Goal: Task Accomplishment & Management: Manage account settings

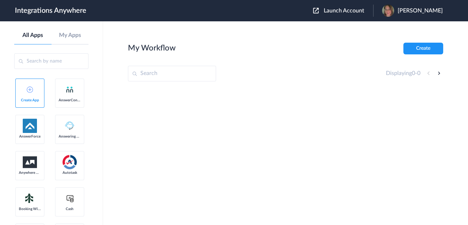
click at [341, 11] on span "Launch Account" at bounding box center [344, 11] width 41 height 6
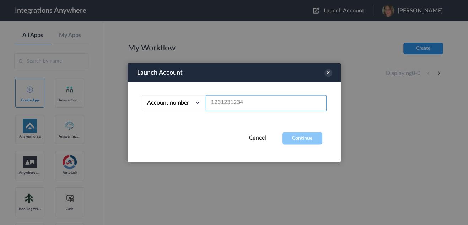
click at [242, 102] on input "text" at bounding box center [266, 103] width 121 height 16
paste input "9102133673"
type input "9102133673"
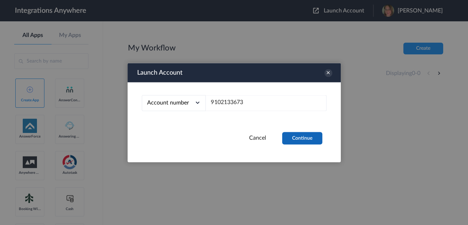
click at [303, 141] on button "Continue" at bounding box center [302, 138] width 40 height 12
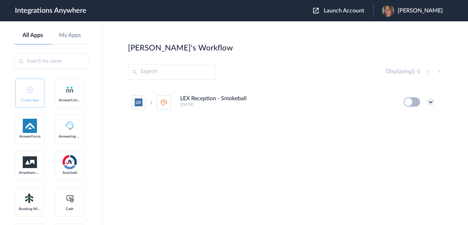
click at [431, 101] on icon at bounding box center [430, 101] width 7 height 7
click at [408, 133] on link "Task history" at bounding box center [410, 131] width 34 height 5
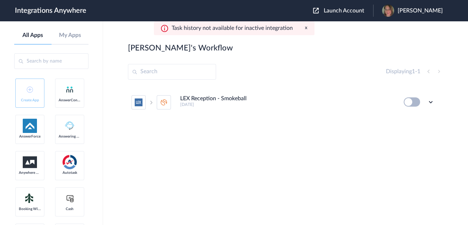
click at [412, 102] on button at bounding box center [412, 101] width 16 height 9
click at [418, 102] on button at bounding box center [412, 101] width 16 height 9
click at [427, 102] on icon at bounding box center [430, 101] width 7 height 7
click at [418, 119] on li "Edit" at bounding box center [411, 118] width 46 height 13
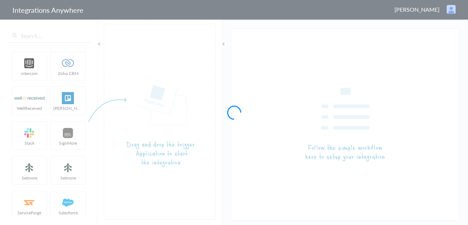
type input "LEX Reception - Smokeball"
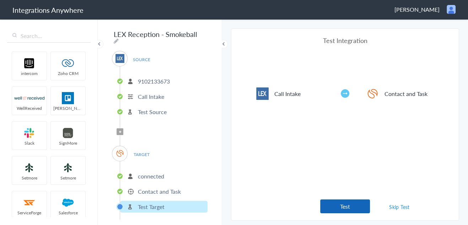
click at [331, 206] on button "Test" at bounding box center [345, 206] width 50 height 14
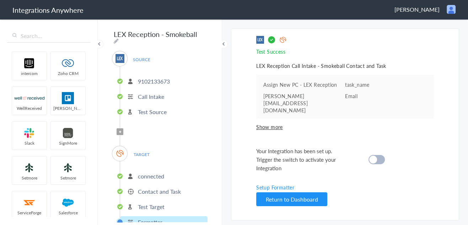
click at [382, 160] on div at bounding box center [377, 159] width 16 height 9
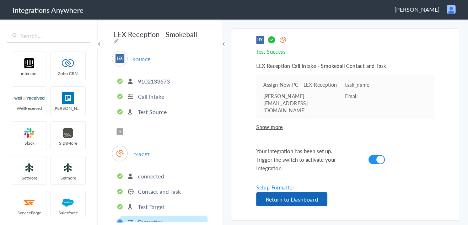
click at [286, 202] on button "Return to Dashboard" at bounding box center [291, 199] width 71 height 14
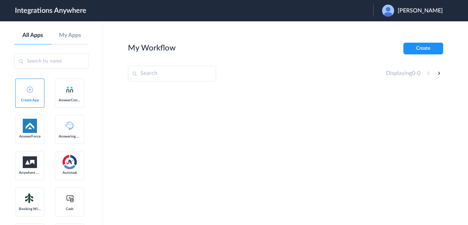
click at [163, 75] on input "text" at bounding box center [172, 74] width 88 height 16
paste input "9102133673"
type input "9102133673"
click at [48, 59] on input "text" at bounding box center [51, 61] width 74 height 16
click at [419, 10] on span "Kate B. Ellis" at bounding box center [420, 10] width 45 height 7
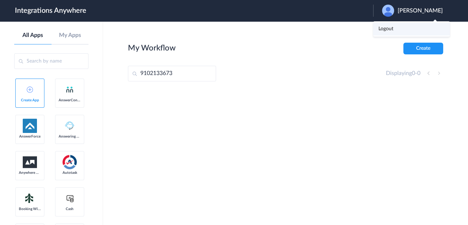
click at [427, 33] on li "Logout" at bounding box center [411, 28] width 77 height 13
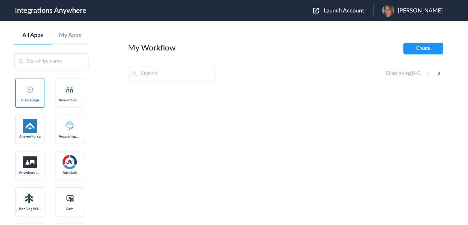
click at [356, 12] on span "Launch Account" at bounding box center [344, 11] width 41 height 6
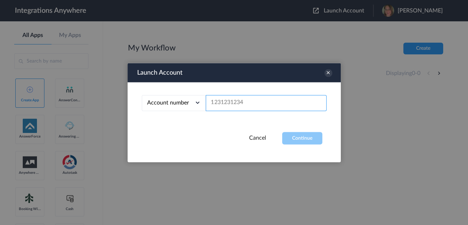
click at [245, 102] on input "text" at bounding box center [266, 103] width 121 height 16
paste input "9102133673"
type input "9102133673"
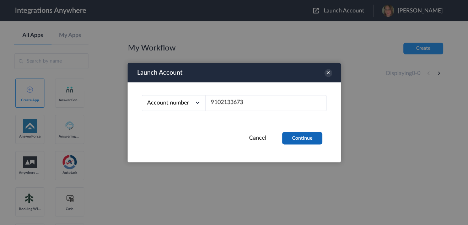
click at [312, 138] on button "Continue" at bounding box center [302, 138] width 40 height 12
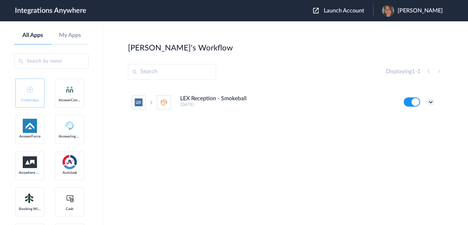
click at [429, 102] on icon at bounding box center [430, 101] width 7 height 7
click at [412, 132] on link "Task history" at bounding box center [410, 131] width 34 height 5
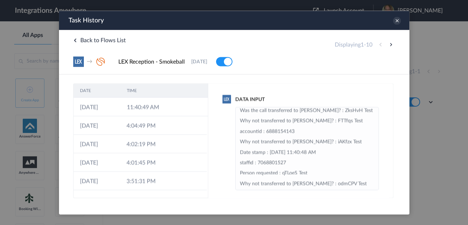
scroll to position [57, 0]
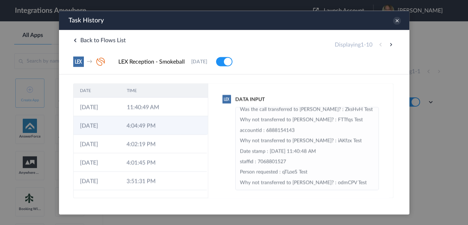
click at [147, 131] on td "4:04:49 PM" at bounding box center [143, 125] width 47 height 18
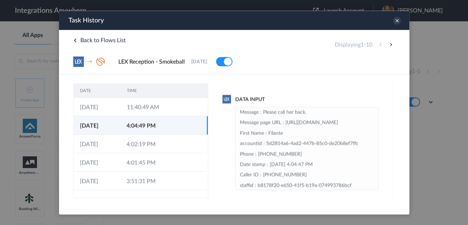
scroll to position [0, 0]
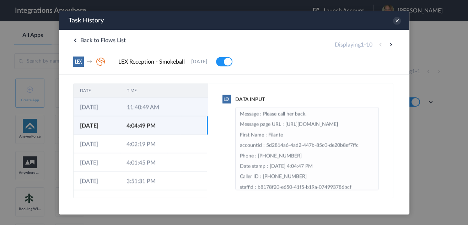
click at [168, 112] on td at bounding box center [174, 106] width 14 height 18
